Goal: Navigation & Orientation: Go to known website

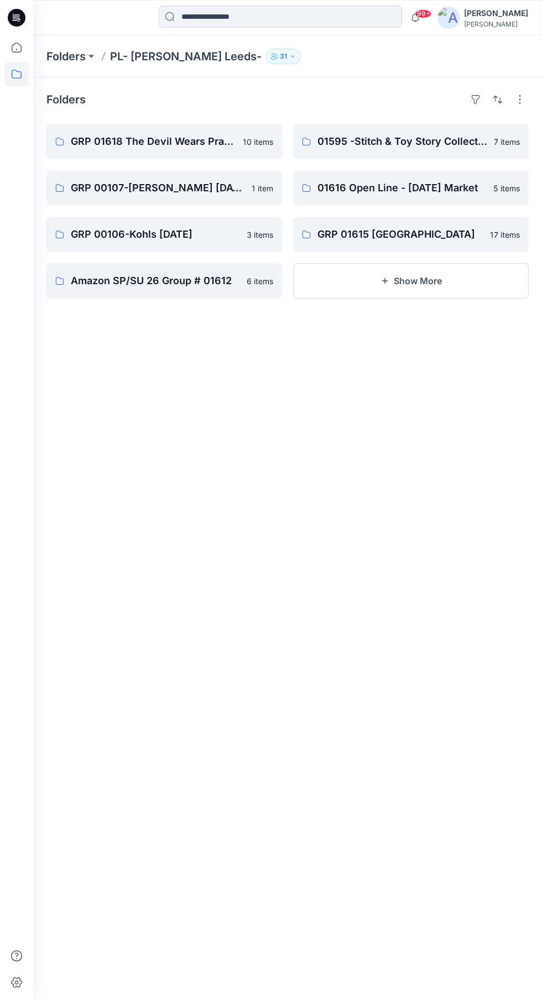
click at [17, 48] on icon at bounding box center [16, 47] width 24 height 24
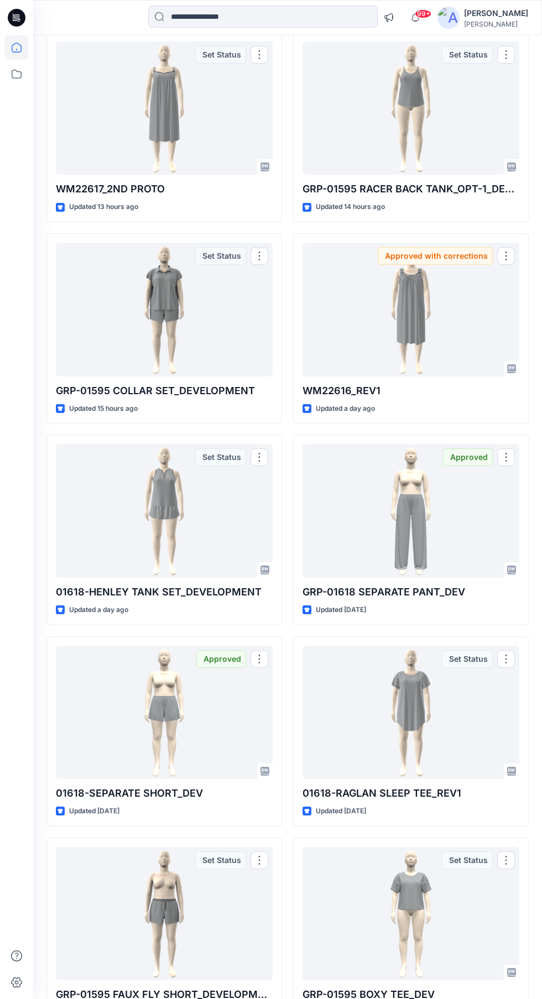
scroll to position [372, 0]
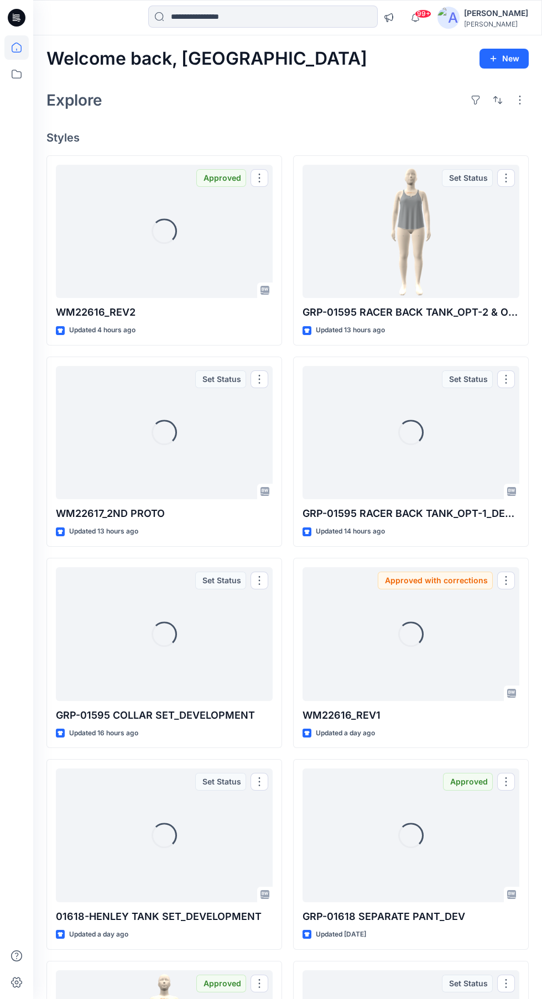
click at [17, 48] on icon at bounding box center [16, 47] width 24 height 24
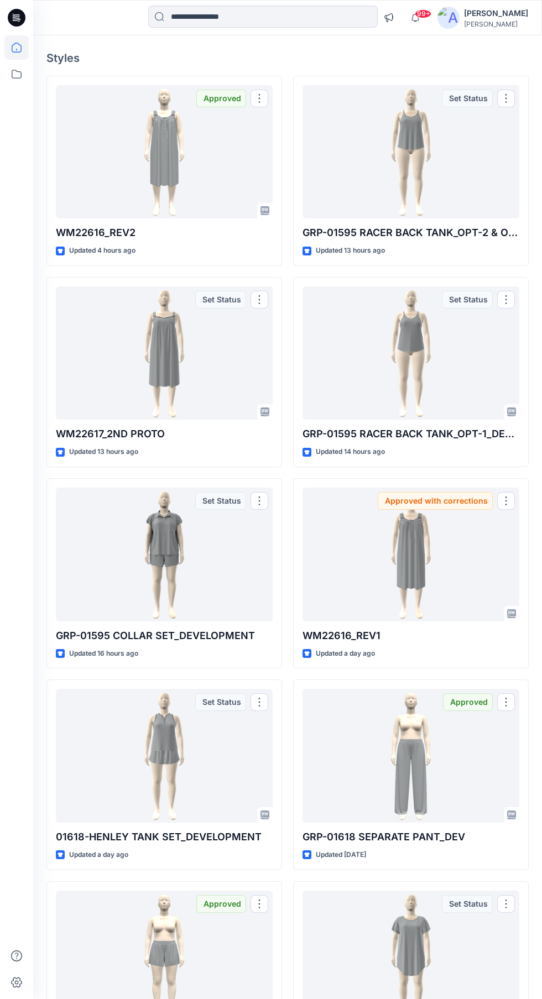
scroll to position [79, 0]
